Goal: Navigation & Orientation: Find specific page/section

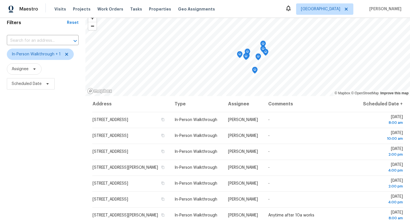
scroll to position [32, 0]
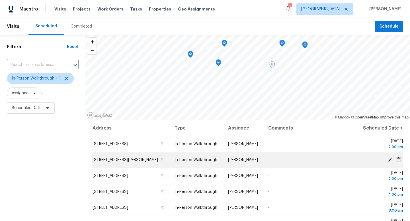
click at [170, 166] on td "[STREET_ADDRESS][PERSON_NAME]" at bounding box center [131, 160] width 78 height 16
click at [164, 162] on icon "button" at bounding box center [163, 160] width 3 height 3
